Goal: Information Seeking & Learning: Compare options

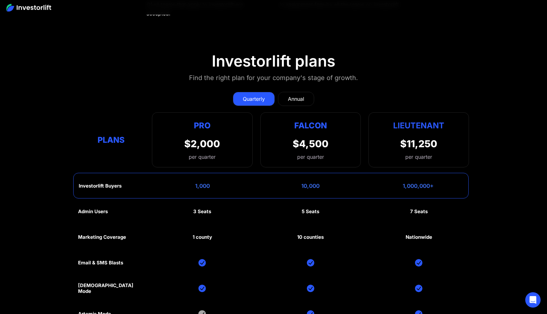
scroll to position [3076, 0]
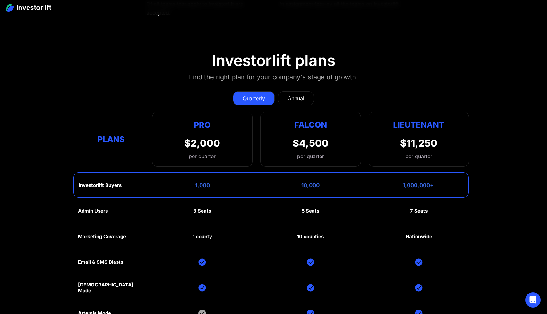
click at [304, 96] on div "Annual" at bounding box center [296, 98] width 16 height 8
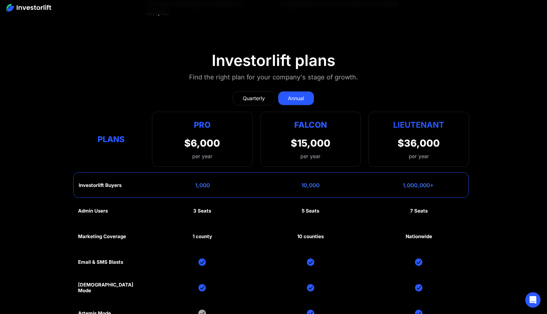
click at [239, 99] on link "Quarterly" at bounding box center [254, 98] width 42 height 14
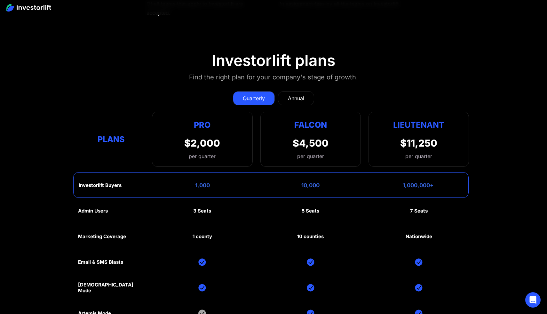
click at [293, 98] on div "Annual" at bounding box center [296, 98] width 16 height 8
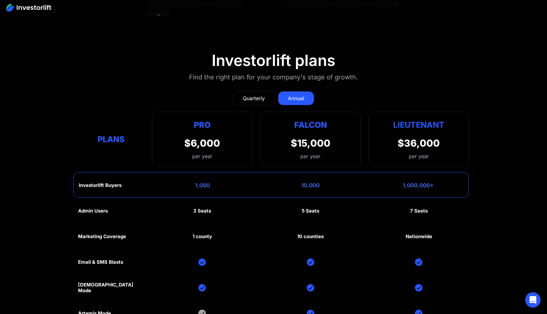
click at [249, 100] on link "Quarterly" at bounding box center [254, 98] width 42 height 14
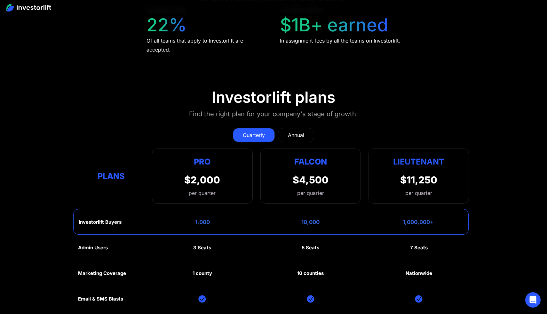
scroll to position [3038, 0]
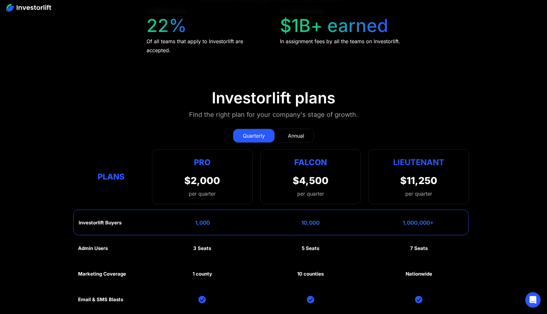
click at [194, 182] on div "$2,000" at bounding box center [202, 181] width 36 height 12
drag, startPoint x: 185, startPoint y: 179, endPoint x: 226, endPoint y: 179, distance: 40.6
click at [226, 179] on div "Pro $2,000 per quarter Pro Falcon Ltnt. Users 3 10 Unltd Buyer Limit 100k 500k …" at bounding box center [202, 176] width 100 height 55
drag, startPoint x: 226, startPoint y: 179, endPoint x: 140, endPoint y: 183, distance: 85.8
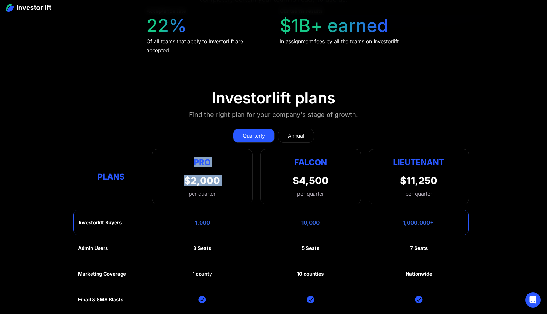
click at [134, 186] on div "Plans Pro $2,000 per quarter Pro Falcon Ltnt. Users 3 10 Unltd Buyer Limit 100k…" at bounding box center [273, 176] width 391 height 55
click at [182, 182] on div "Pro $2,000 per quarter Pro Falcon Ltnt. Users 3 10 Unltd Buyer Limit 100k 500k …" at bounding box center [202, 176] width 100 height 55
click at [176, 175] on div "Pro $2,000 per quarter Pro Falcon Ltnt. Users 3 10 Unltd Buyer Limit 100k 500k …" at bounding box center [202, 176] width 100 height 55
drag, startPoint x: 180, startPoint y: 179, endPoint x: 224, endPoint y: 179, distance: 43.5
click at [224, 179] on div "Pro $2,000 per quarter Pro Falcon Ltnt. Users 3 10 Unltd Buyer Limit 100k 500k …" at bounding box center [202, 176] width 100 height 55
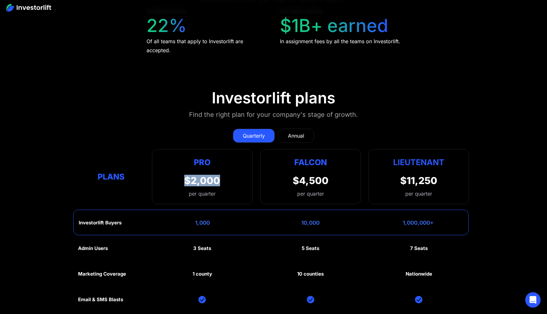
click at [195, 176] on div "$2,000" at bounding box center [202, 181] width 36 height 12
click at [292, 132] on div "Annual" at bounding box center [296, 136] width 16 height 8
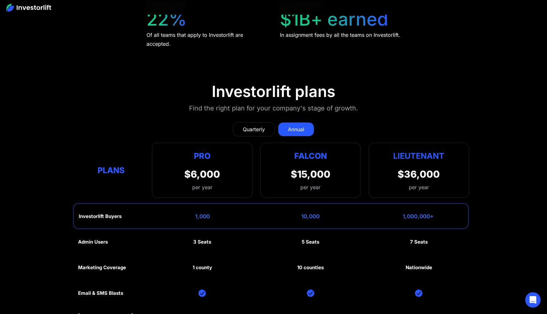
scroll to position [3045, 0]
click at [256, 126] on div "Quarterly" at bounding box center [254, 130] width 22 height 8
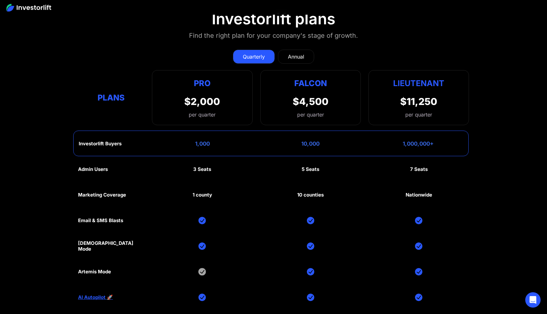
scroll to position [3060, 0]
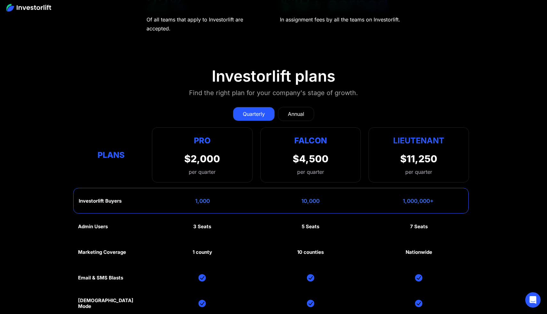
click at [279, 111] on link "Annual" at bounding box center [296, 114] width 36 height 14
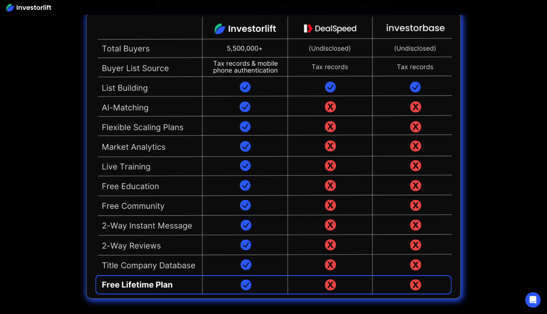
scroll to position [1584, 0]
